Goal: Find specific page/section

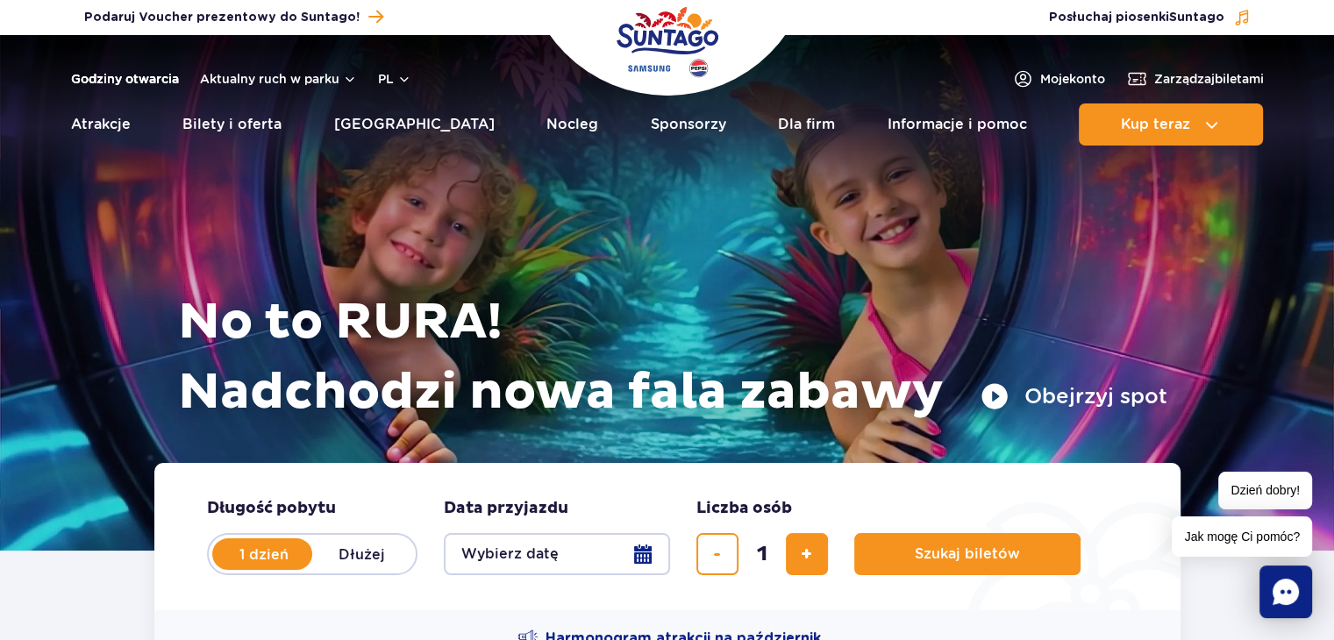
click at [109, 78] on link "Godziny otwarcia" at bounding box center [125, 79] width 108 height 18
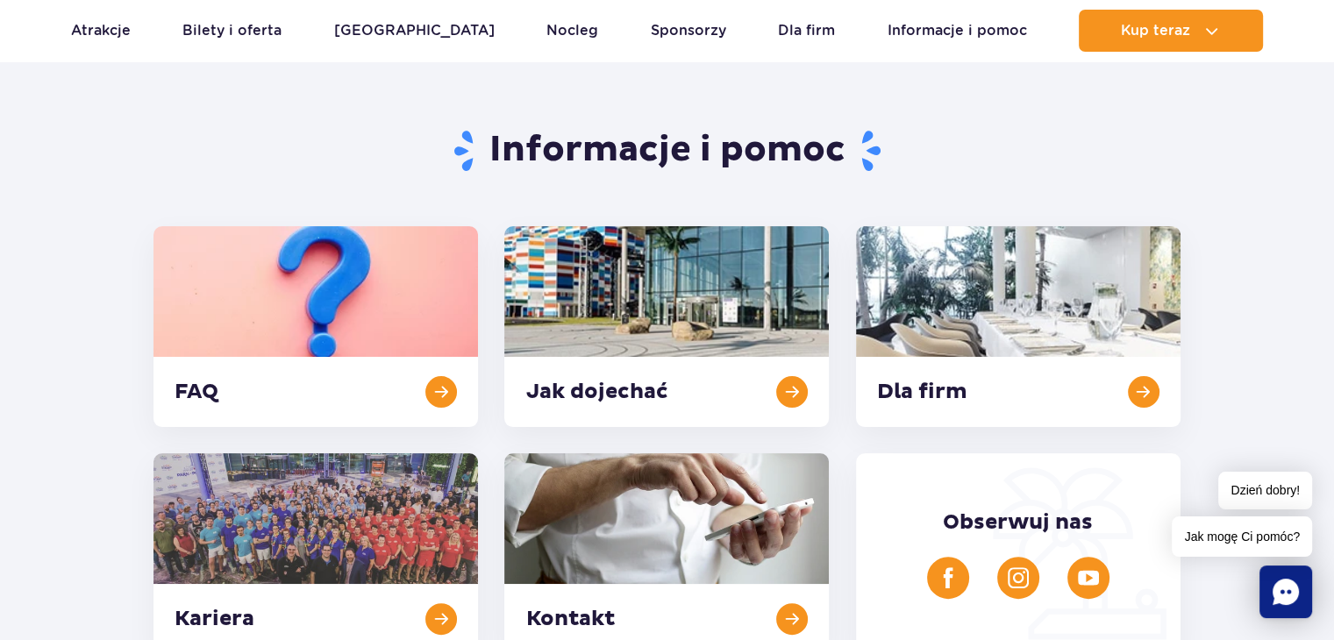
scroll to position [491, 0]
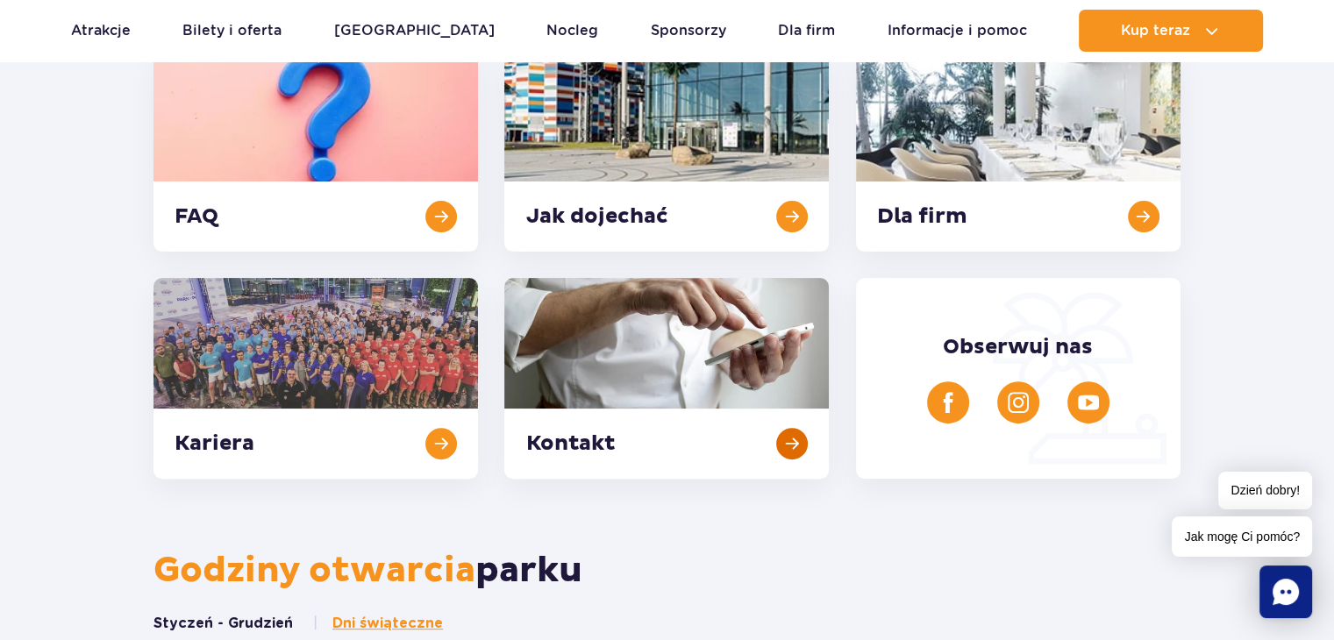
click at [786, 443] on link at bounding box center [666, 378] width 324 height 201
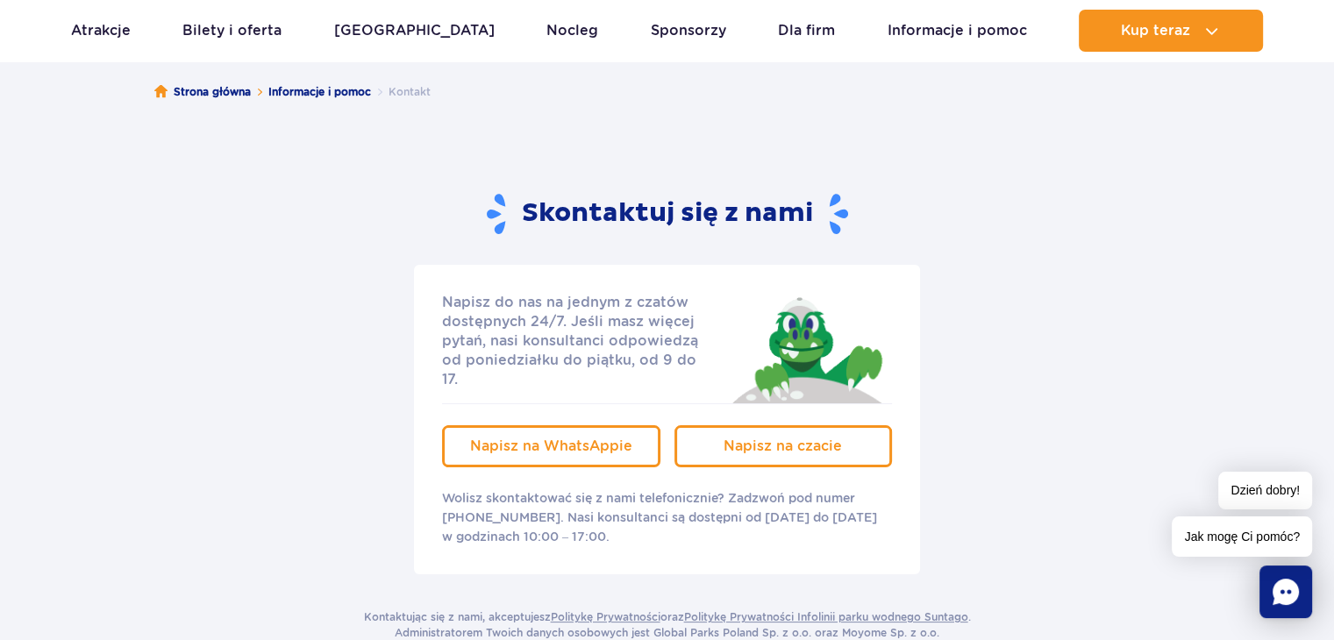
scroll to position [175, 0]
